Goal: Task Accomplishment & Management: Use online tool/utility

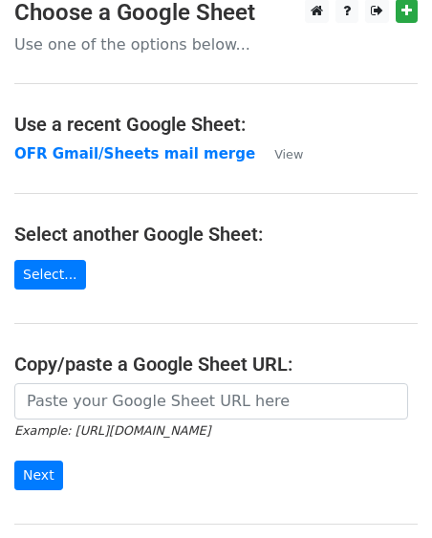
scroll to position [17, 0]
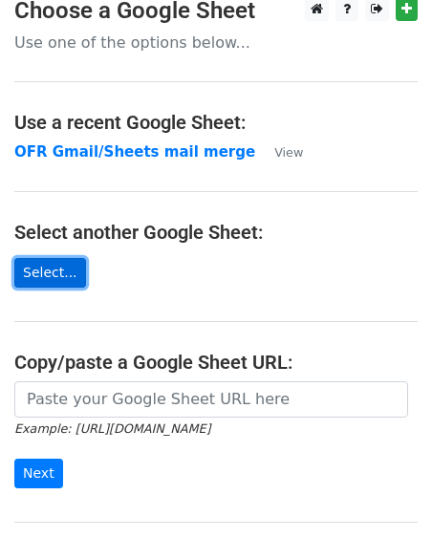
click at [62, 272] on link "Select..." at bounding box center [50, 273] width 72 height 30
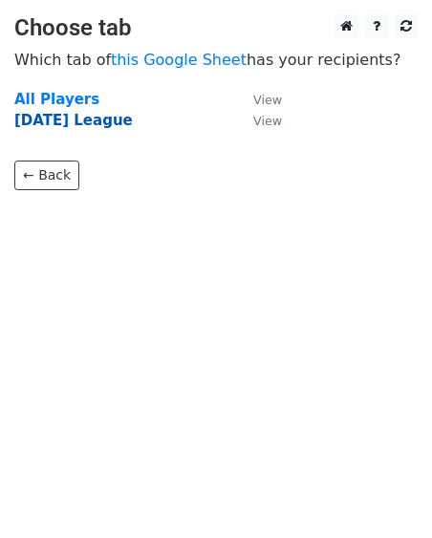
click at [108, 120] on strong "Sep 25 League" at bounding box center [73, 120] width 119 height 17
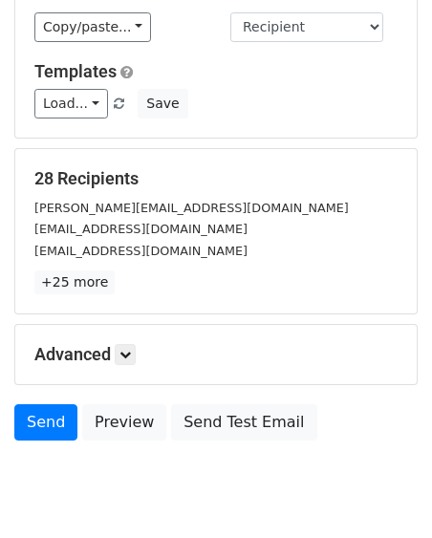
scroll to position [280, 0]
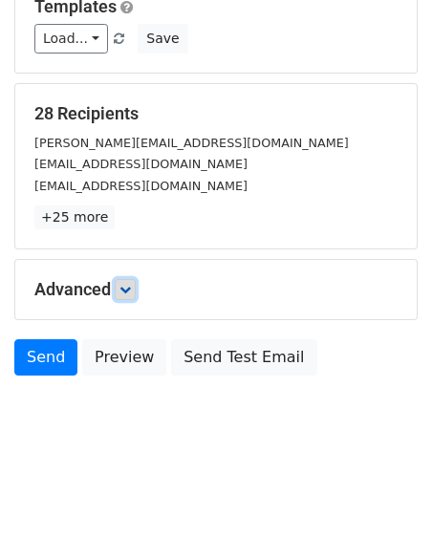
click at [135, 295] on link at bounding box center [125, 289] width 21 height 21
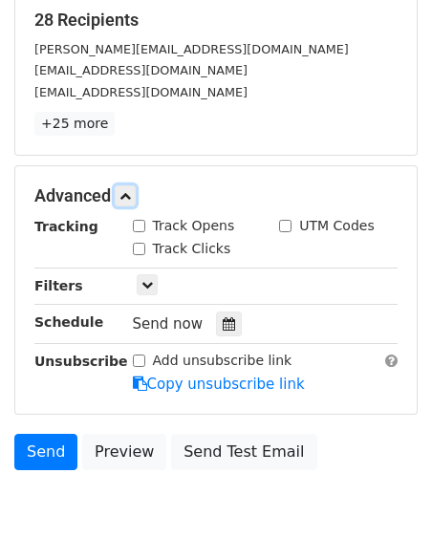
scroll to position [299, 0]
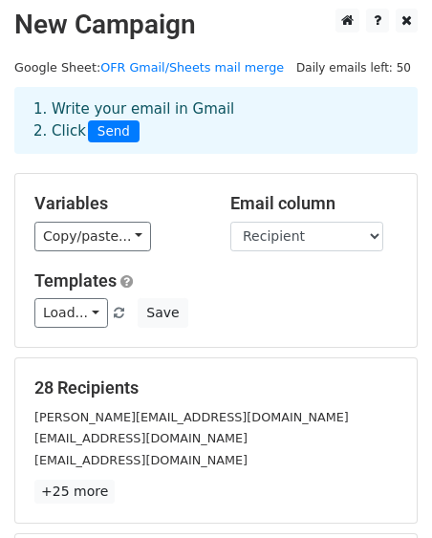
scroll to position [7, 0]
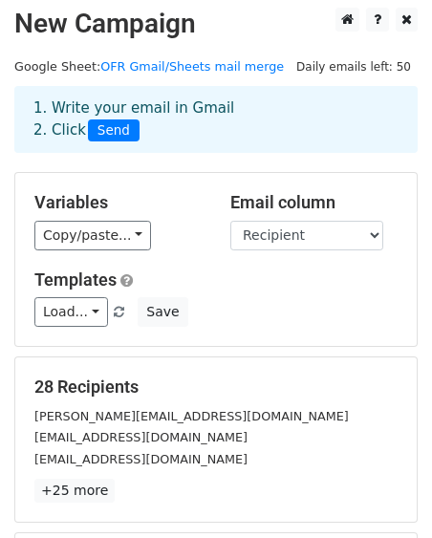
click at [129, 253] on div "Variables Copy/paste... {{First name}} {{Last name}} {{Recipient}} {{LOMO Y/N }…" at bounding box center [216, 259] width 402 height 173
click at [127, 249] on link "Copy/paste..." at bounding box center [92, 236] width 117 height 30
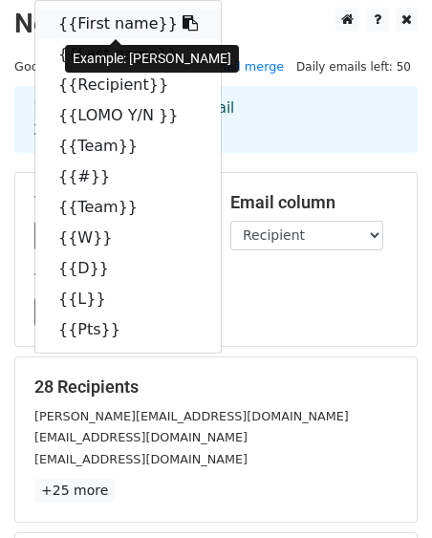
click at [97, 25] on link "{{First name}}" at bounding box center [128, 24] width 186 height 31
